Goal: Communication & Community: Ask a question

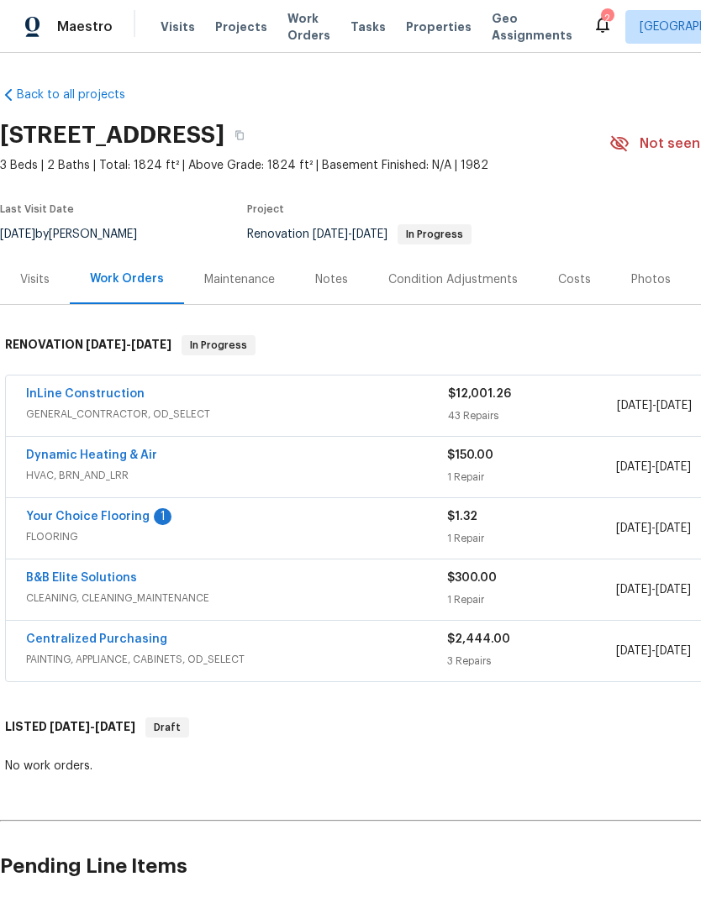
click at [58, 398] on link "InLine Construction" at bounding box center [85, 394] width 118 height 12
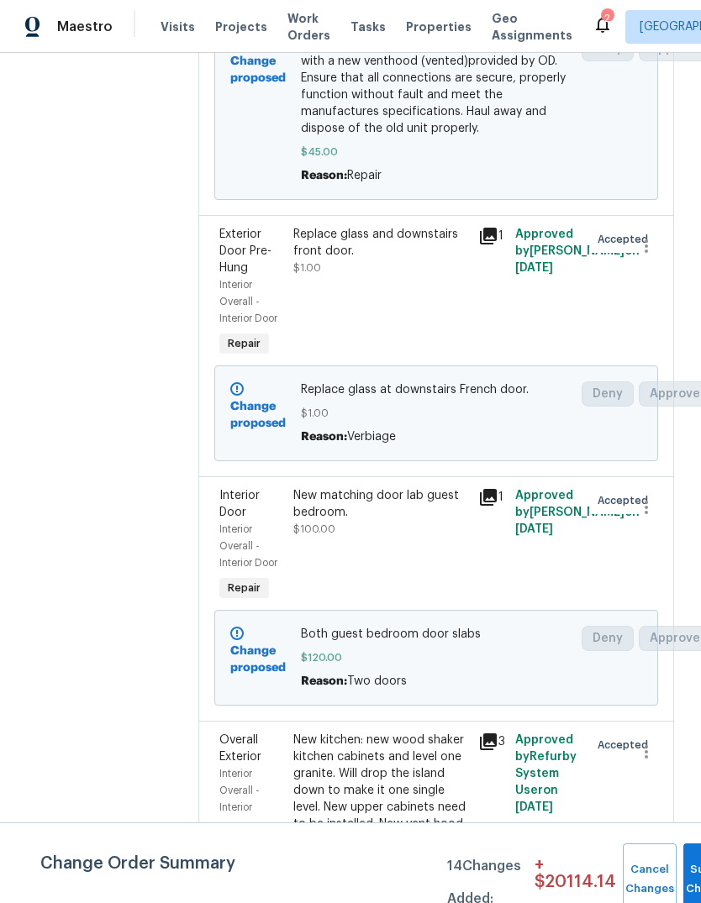
scroll to position [2744, 0]
click at [313, 260] on div "Replace glass and downstairs front door." at bounding box center [380, 243] width 175 height 34
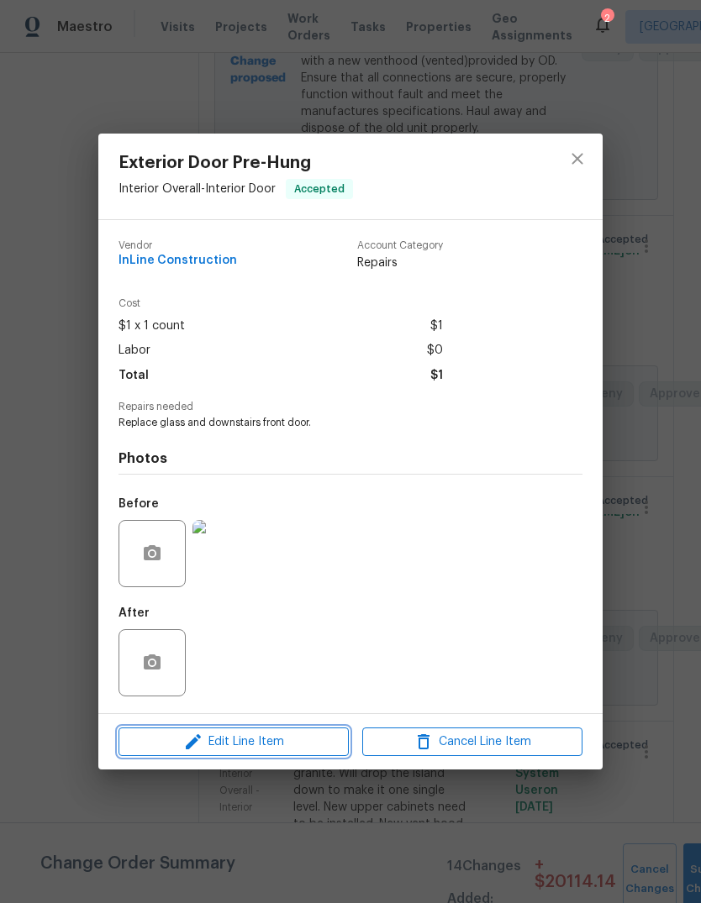
click at [202, 739] on icon "button" at bounding box center [193, 742] width 20 height 20
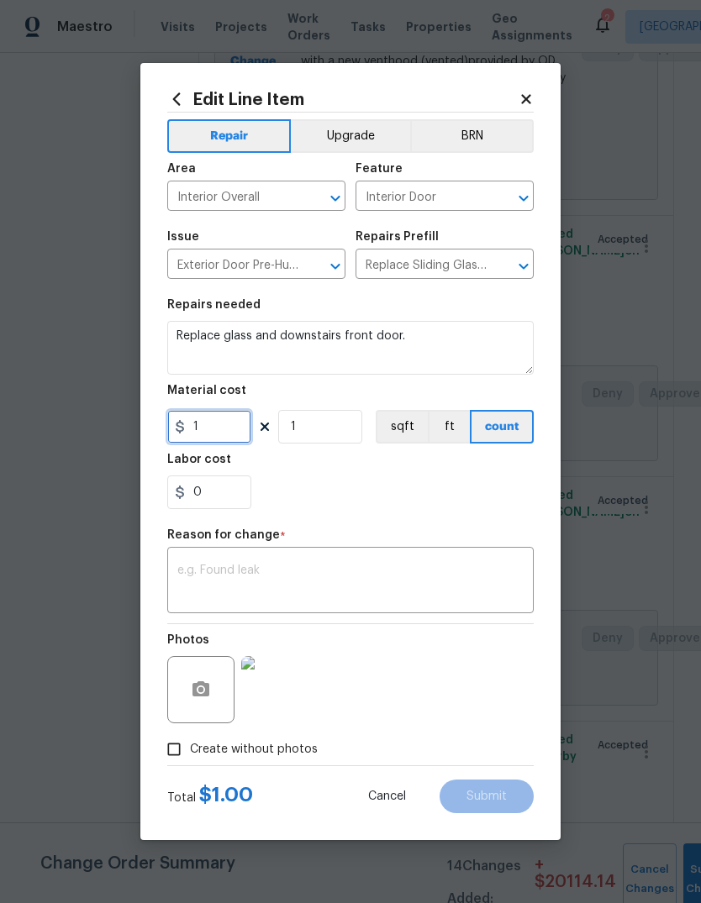
click at [213, 422] on input "1" at bounding box center [209, 427] width 84 height 34
type input "400"
click at [229, 554] on div "x ​" at bounding box center [350, 582] width 366 height 62
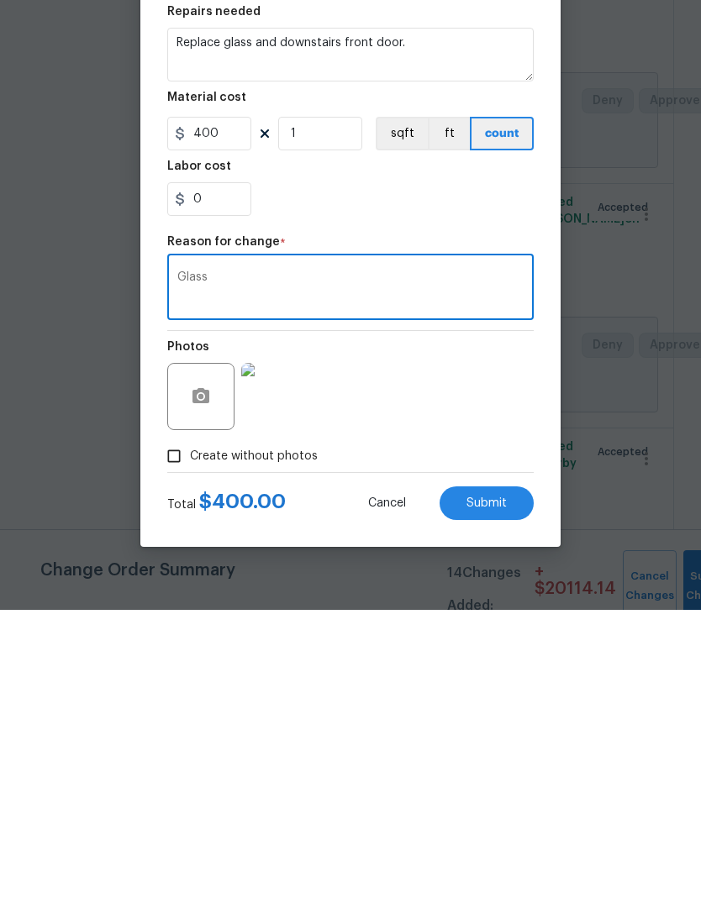
type textarea "Glass"
click at [507, 780] on button "Submit" at bounding box center [487, 797] width 94 height 34
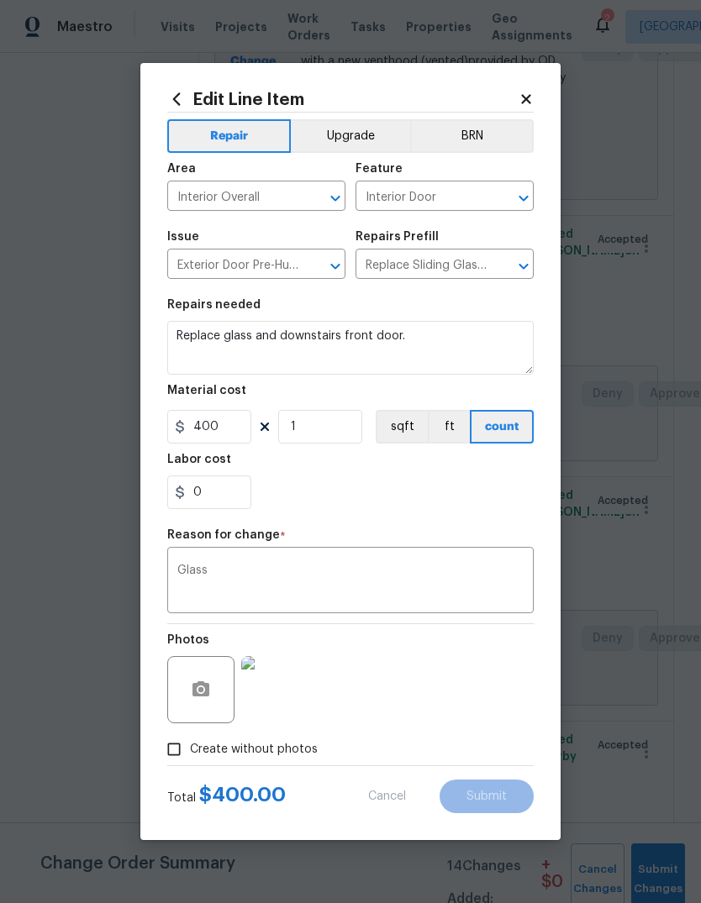
type input "1"
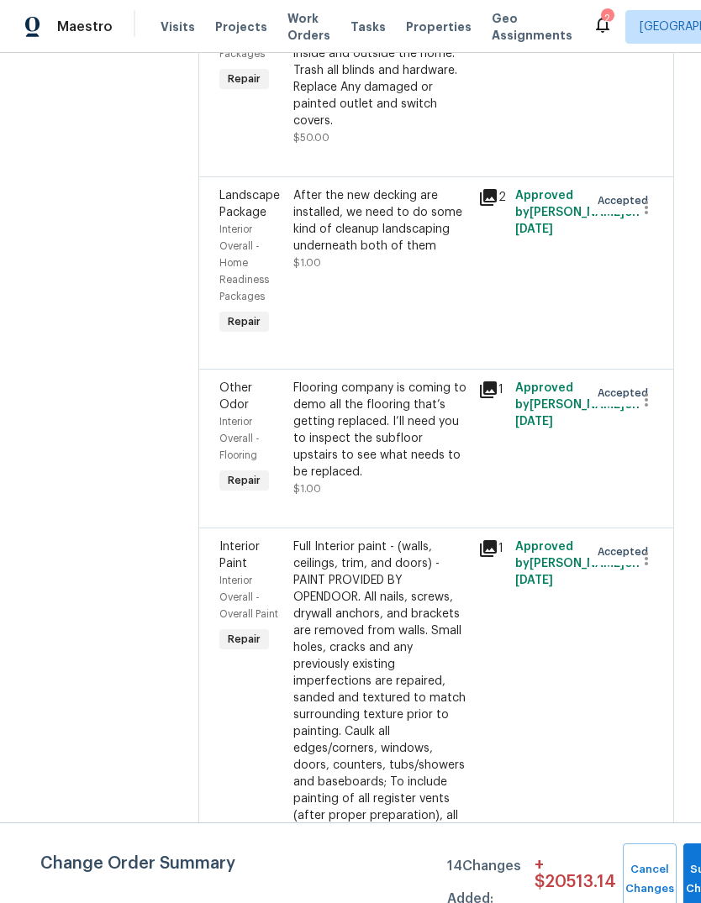
scroll to position [8794, 0]
click at [650, 409] on icon "button" at bounding box center [646, 399] width 20 height 20
click at [656, 425] on li "Cancel" at bounding box center [654, 429] width 65 height 28
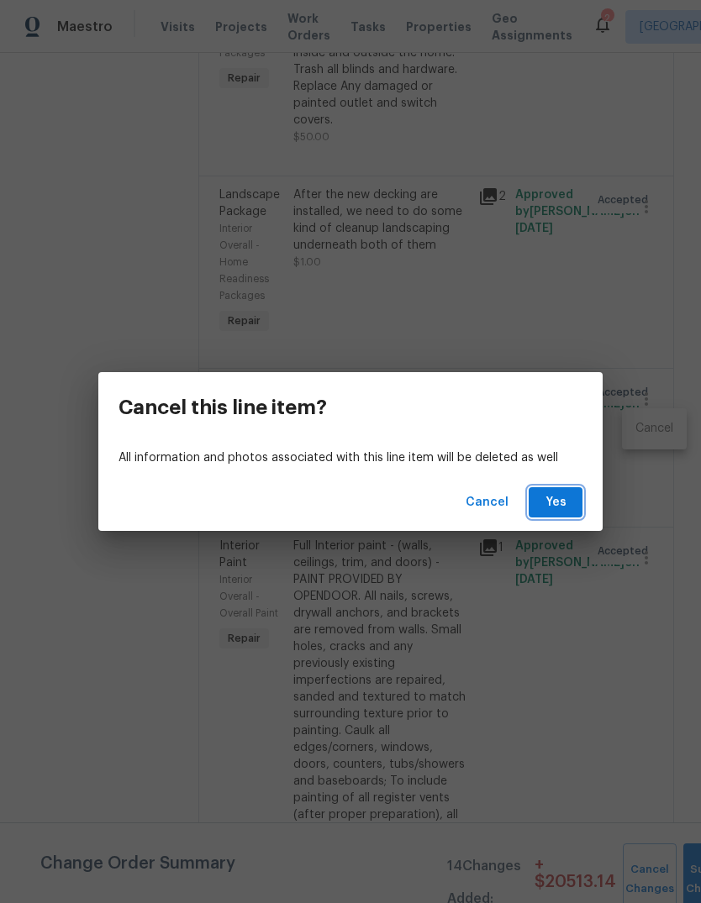
click at [561, 498] on span "Yes" at bounding box center [555, 502] width 27 height 21
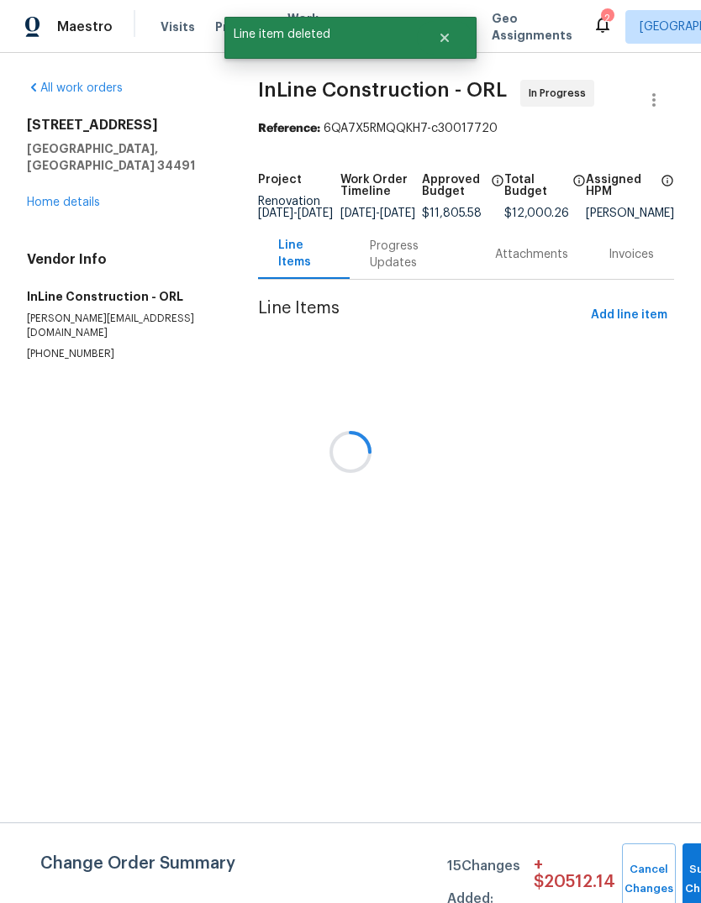
scroll to position [0, 0]
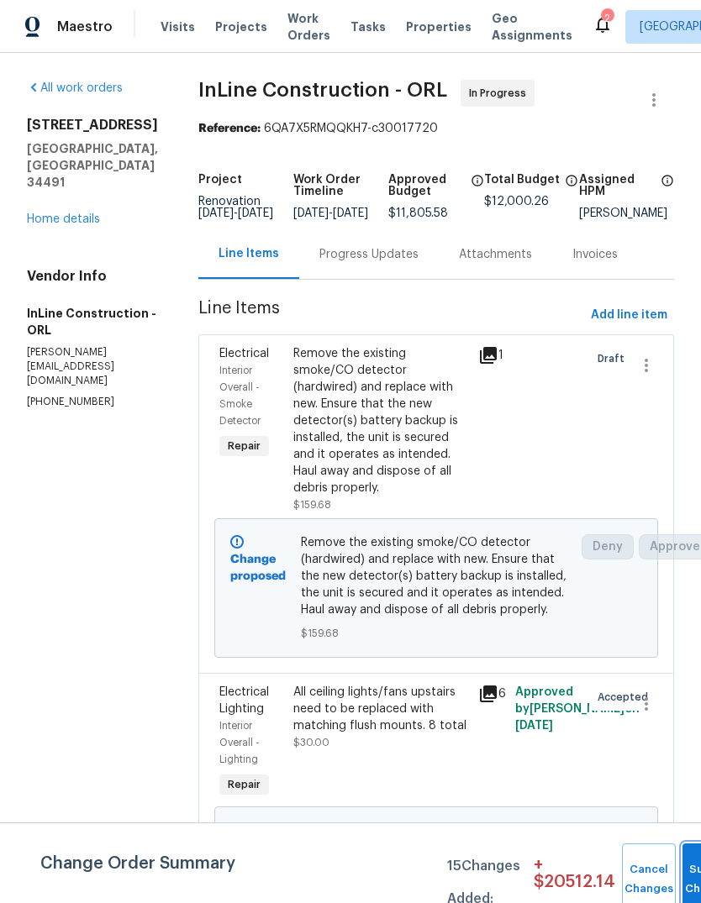
click at [682, 869] on button "Submit Changes" at bounding box center [709, 880] width 54 height 72
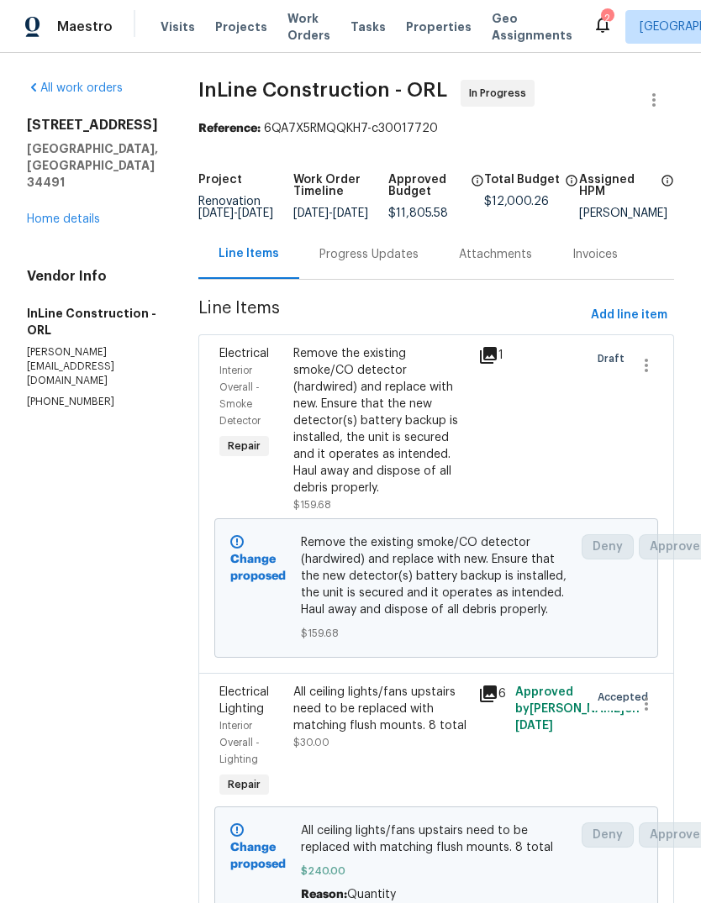
click at [52, 213] on link "Home details" at bounding box center [63, 219] width 73 height 12
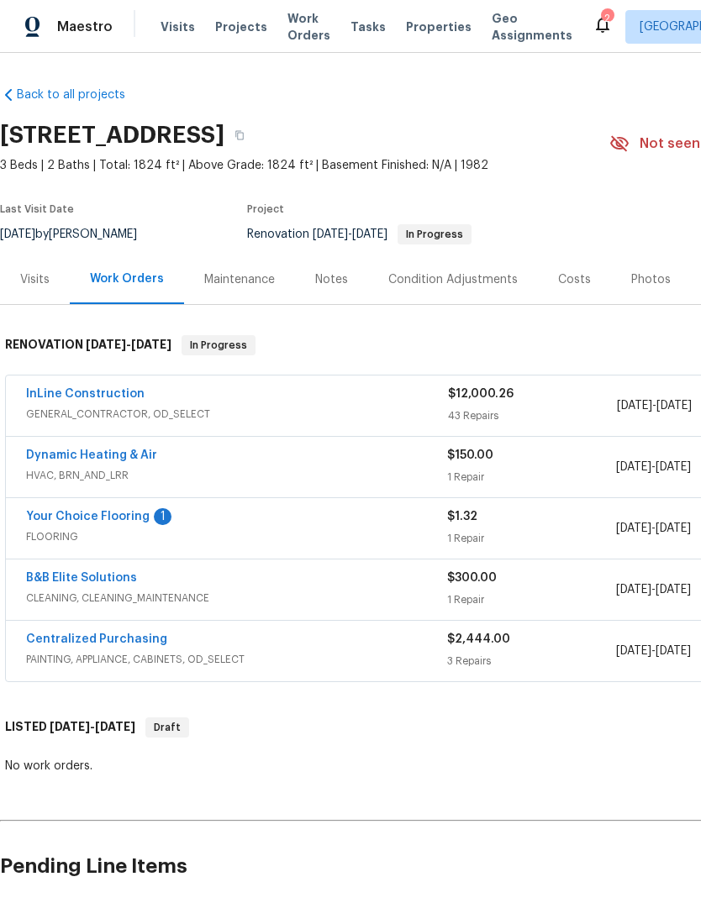
click at [77, 514] on link "Your Choice Flooring" at bounding box center [88, 517] width 124 height 12
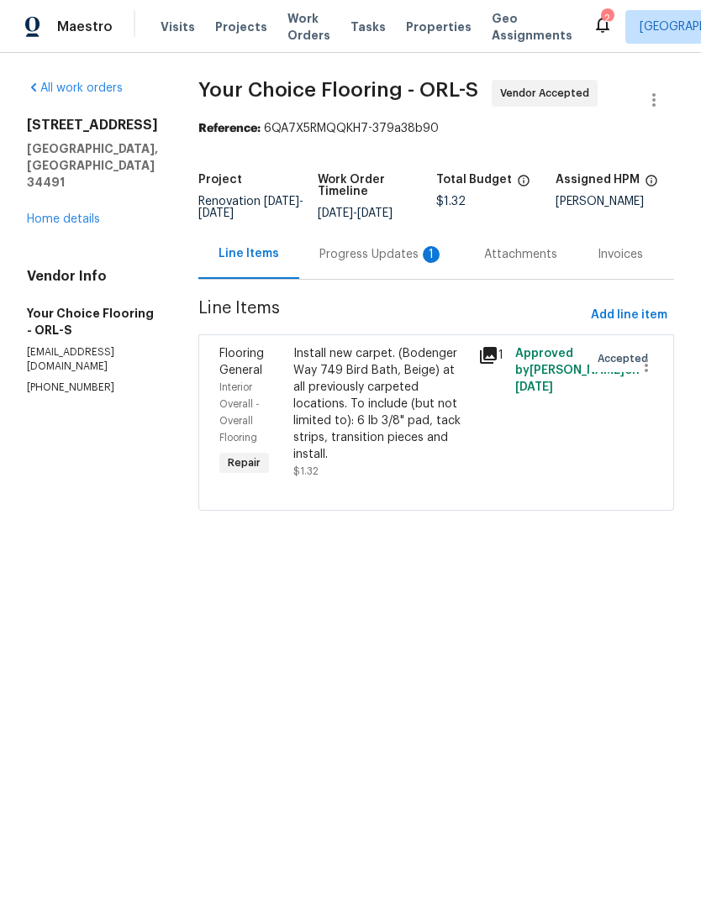
click at [362, 261] on div "Progress Updates 1" at bounding box center [381, 254] width 124 height 17
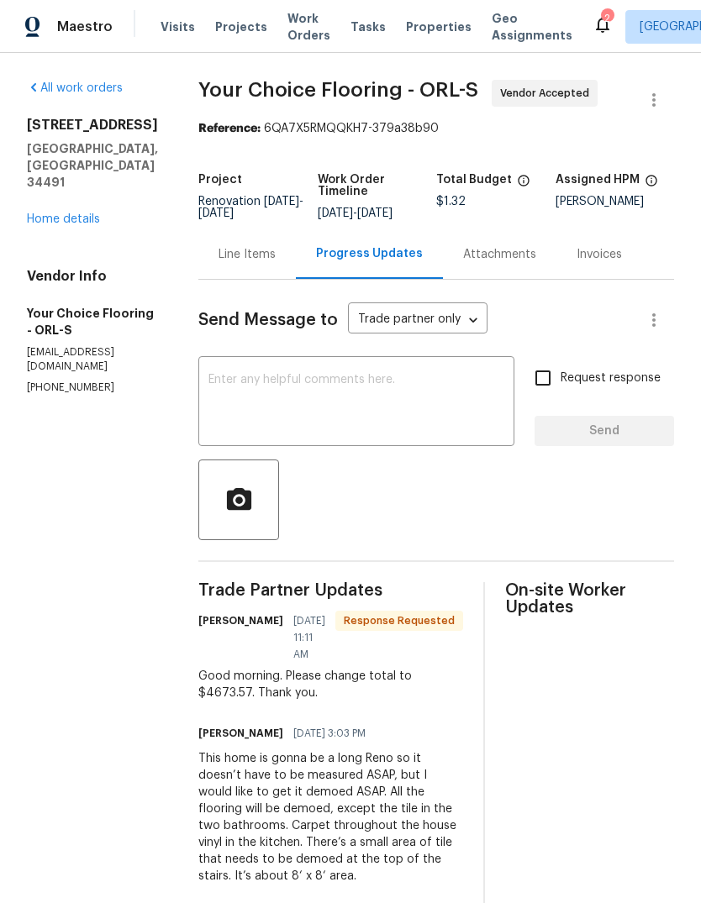
click at [328, 419] on textarea at bounding box center [356, 403] width 296 height 59
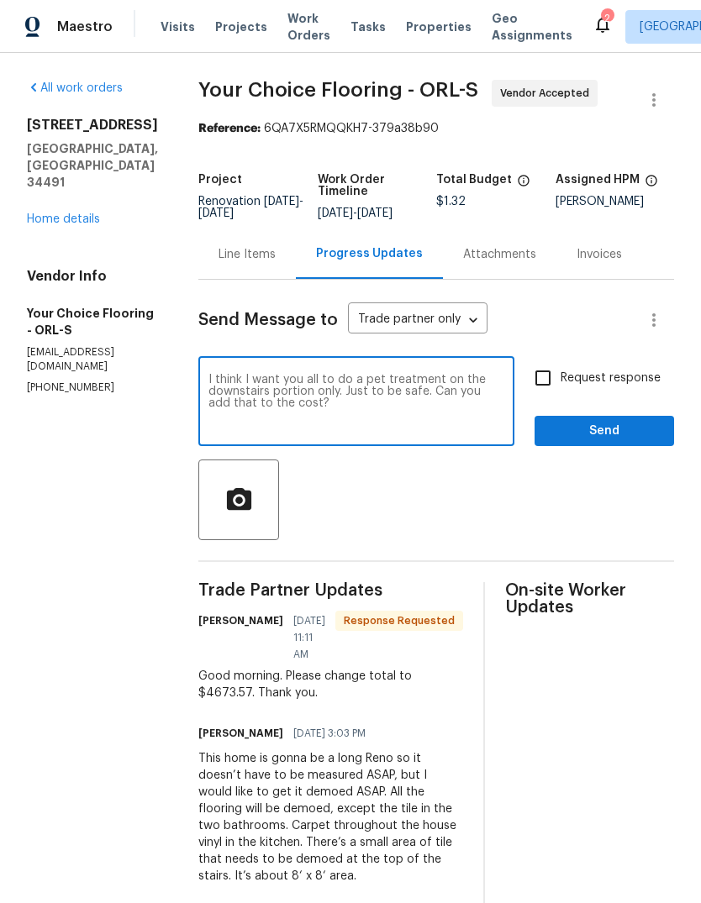
type textarea "I think I want you all to do a pet treatment on the downstairs portion only. Ju…"
click at [44, 523] on section "All work orders [STREET_ADDRESS][PERSON_NAME] Home details Vendor Info Your Cho…" at bounding box center [92, 492] width 131 height 825
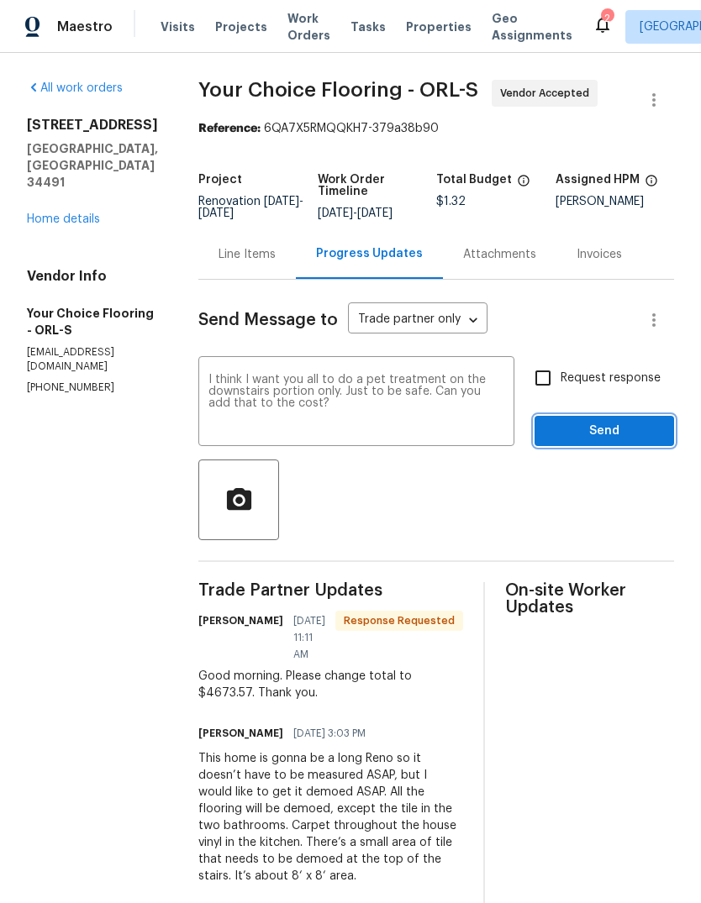
click at [644, 442] on span "Send" at bounding box center [604, 431] width 113 height 21
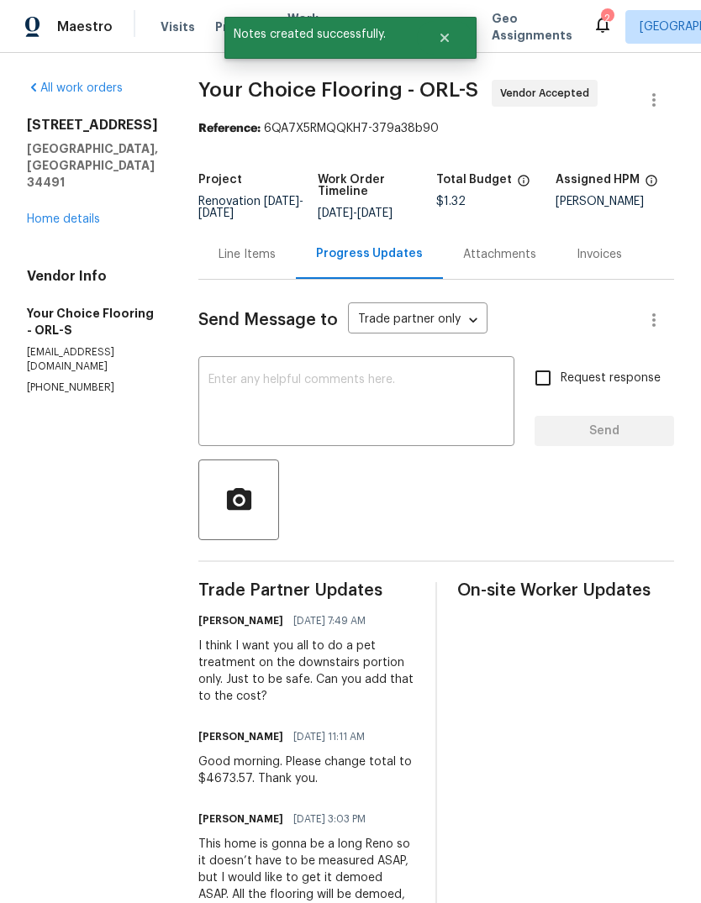
click at [50, 213] on link "Home details" at bounding box center [63, 219] width 73 height 12
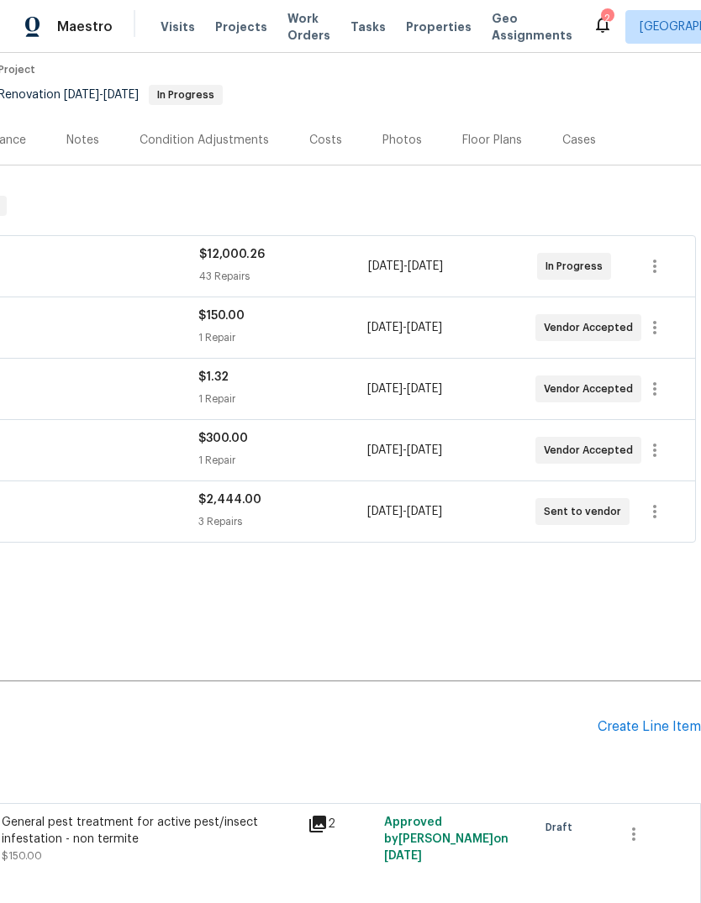
scroll to position [139, 249]
